Goal: Information Seeking & Learning: Check status

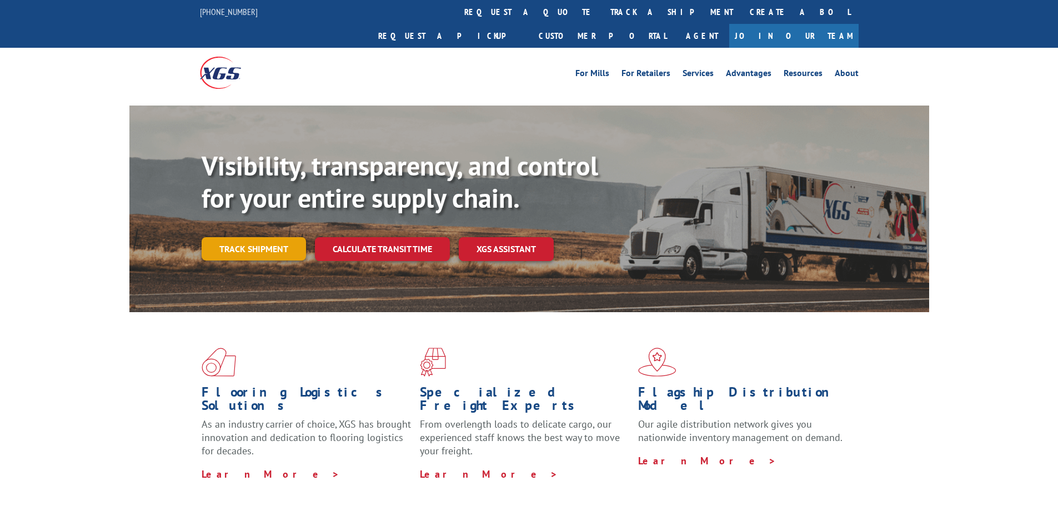
click at [249, 237] on link "Track shipment" at bounding box center [254, 248] width 104 height 23
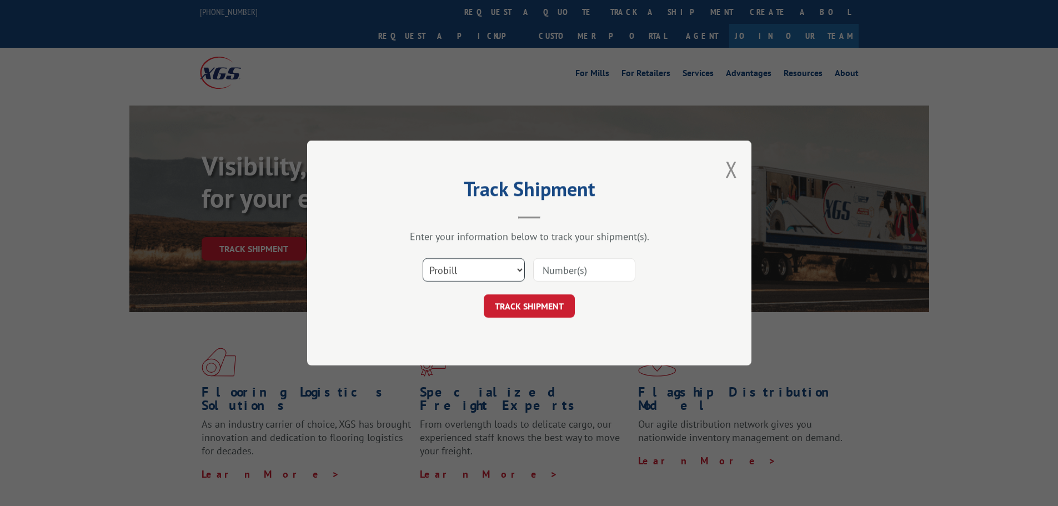
click at [476, 265] on select "Select category... Probill BOL PO" at bounding box center [473, 269] width 102 height 23
select select "bol"
click at [422, 258] on select "Select category... Probill BOL PO" at bounding box center [473, 269] width 102 height 23
click at [571, 269] on input at bounding box center [584, 269] width 102 height 23
paste input "7077870"
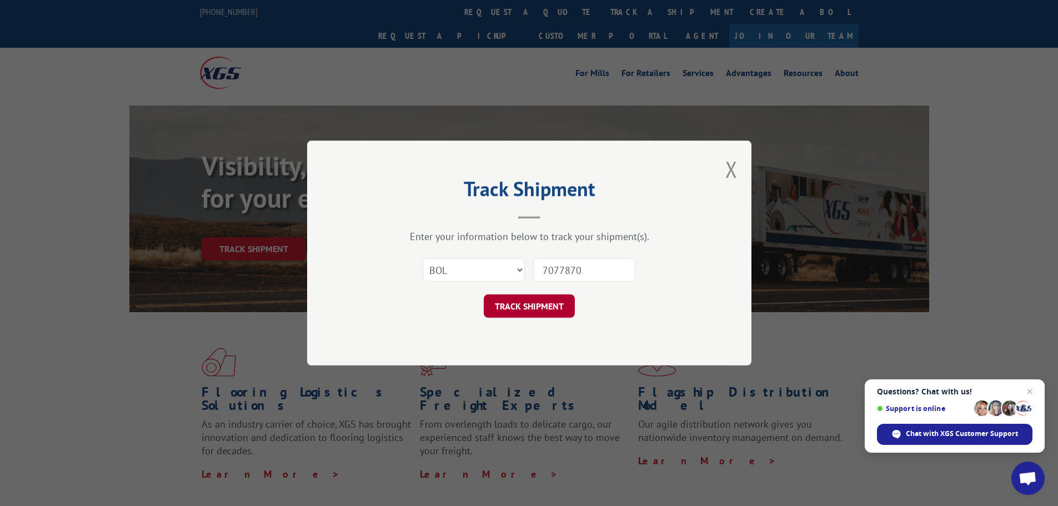
type input "7077870"
click at [510, 308] on button "TRACK SHIPMENT" at bounding box center [529, 305] width 91 height 23
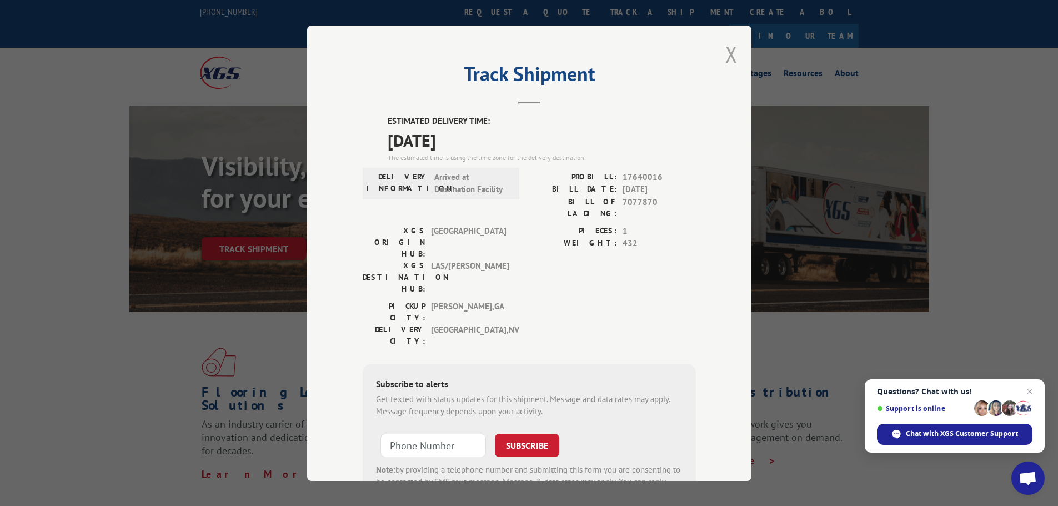
click at [725, 53] on button "Close modal" at bounding box center [731, 53] width 12 height 29
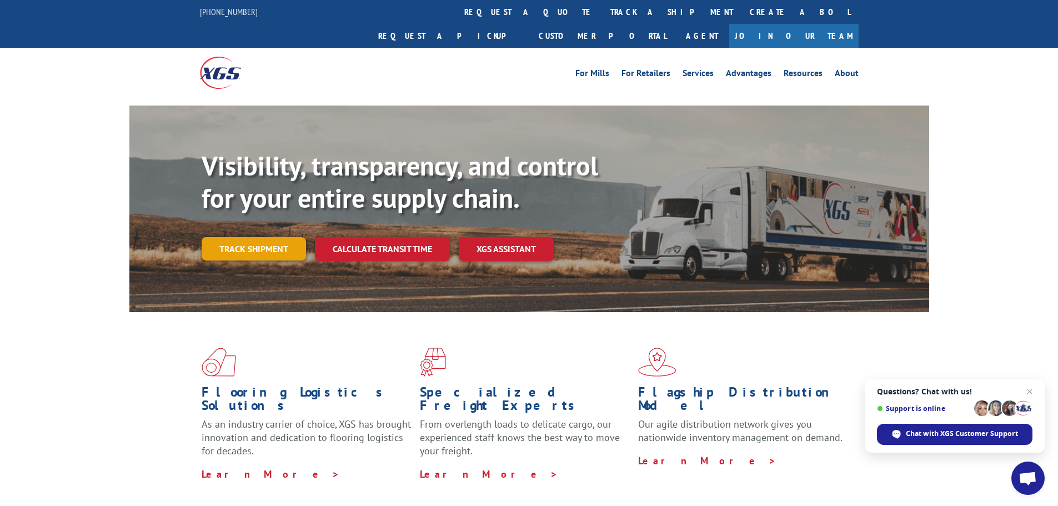
click at [223, 237] on link "Track shipment" at bounding box center [254, 248] width 104 height 23
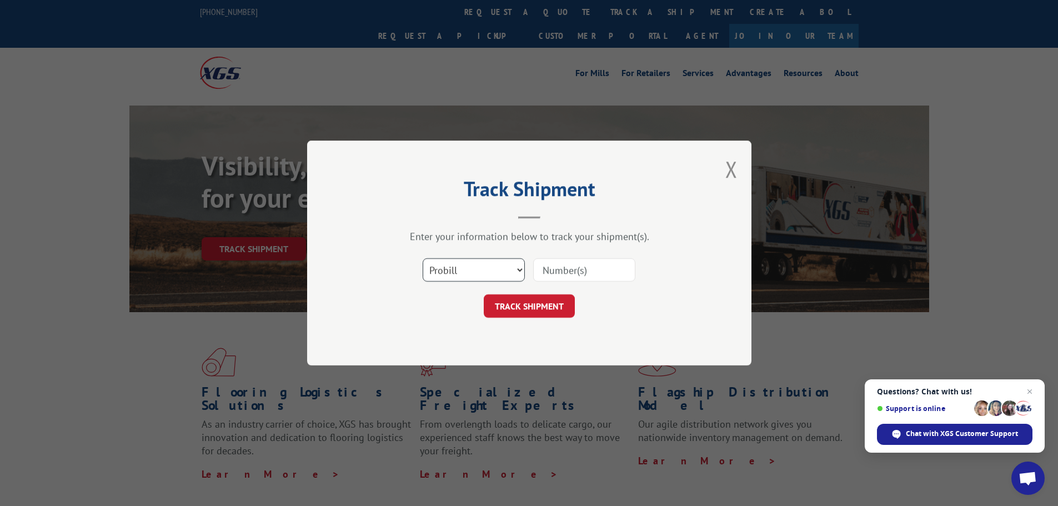
drag, startPoint x: 475, startPoint y: 270, endPoint x: 472, endPoint y: 278, distance: 8.1
click at [475, 270] on select "Select category... Probill BOL PO" at bounding box center [473, 269] width 102 height 23
select select "bol"
click at [422, 258] on select "Select category... Probill BOL PO" at bounding box center [473, 269] width 102 height 23
click at [550, 276] on input at bounding box center [584, 269] width 102 height 23
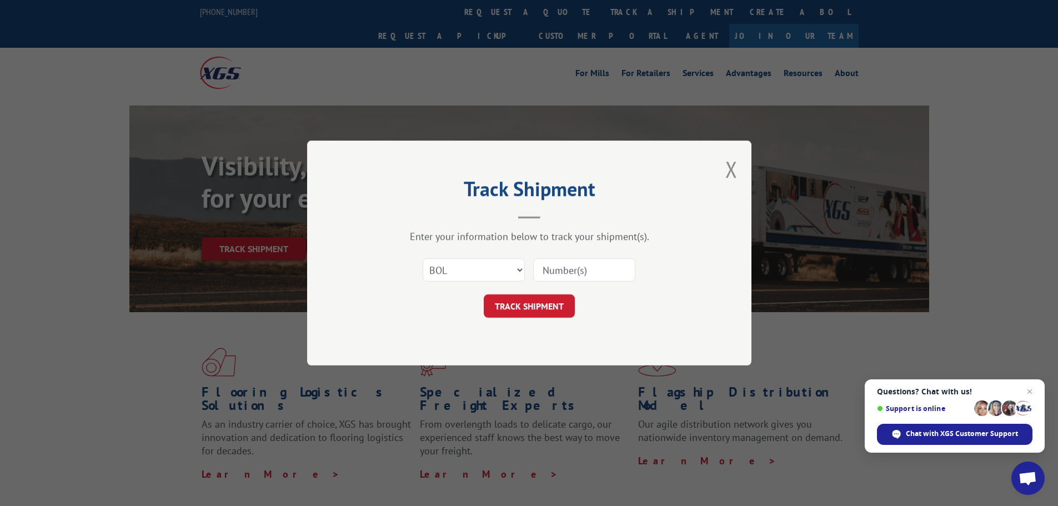
paste input "5606268"
type input "5606268"
click at [555, 301] on button "TRACK SHIPMENT" at bounding box center [529, 305] width 91 height 23
